Goal: Check status: Check status

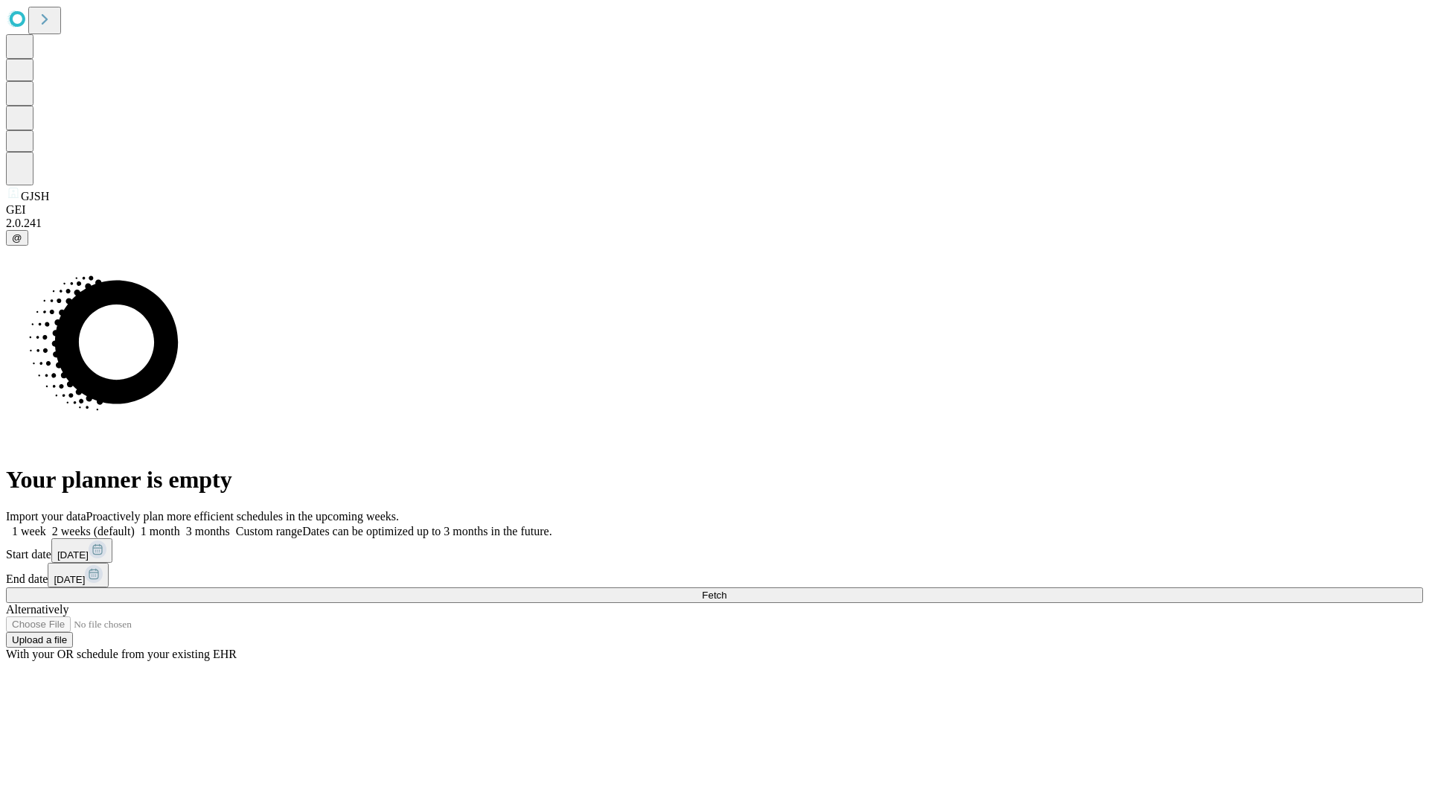
click at [726, 589] on span "Fetch" at bounding box center [714, 594] width 25 height 11
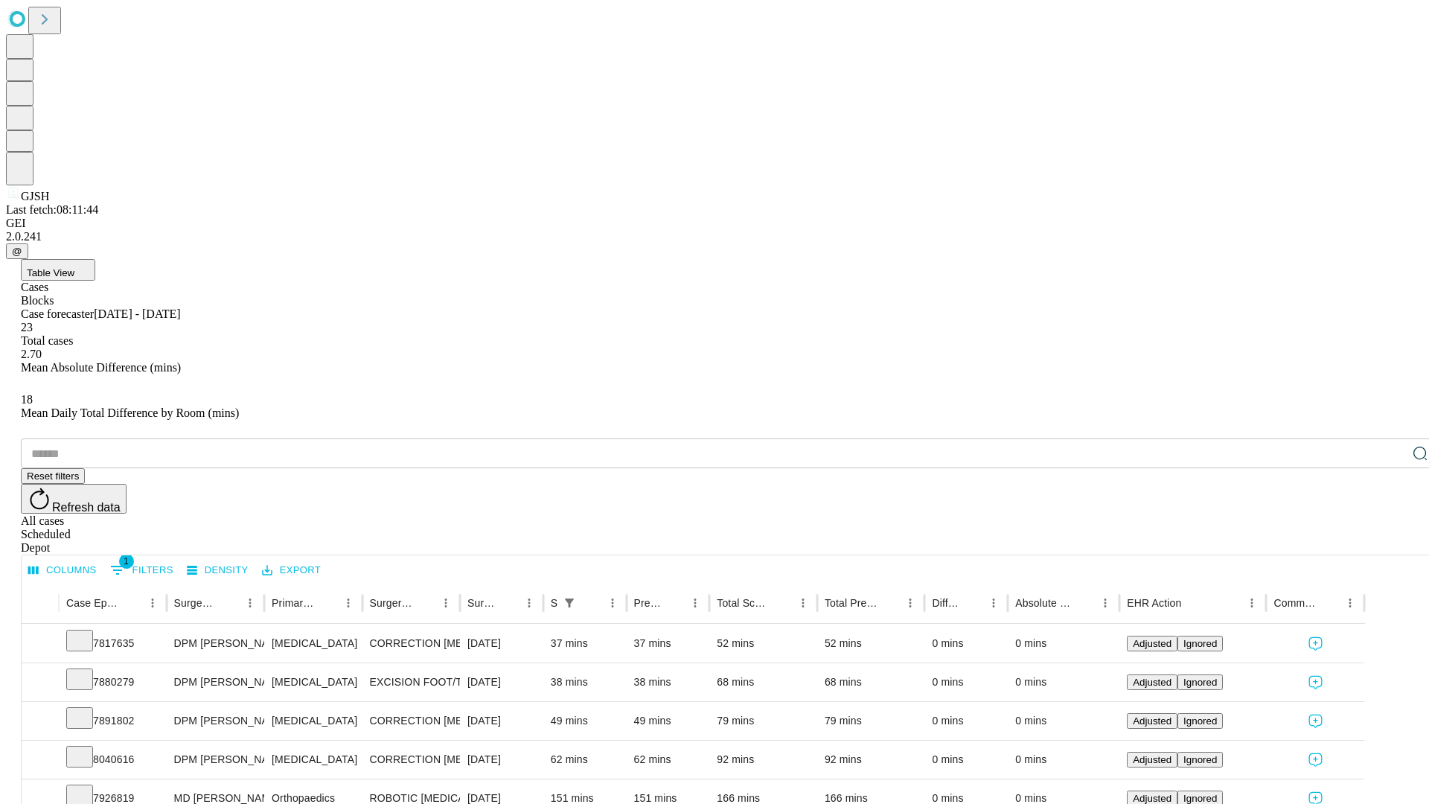
click at [1333, 528] on div "Scheduled" at bounding box center [729, 534] width 1417 height 13
